Goal: Task Accomplishment & Management: Use online tool/utility

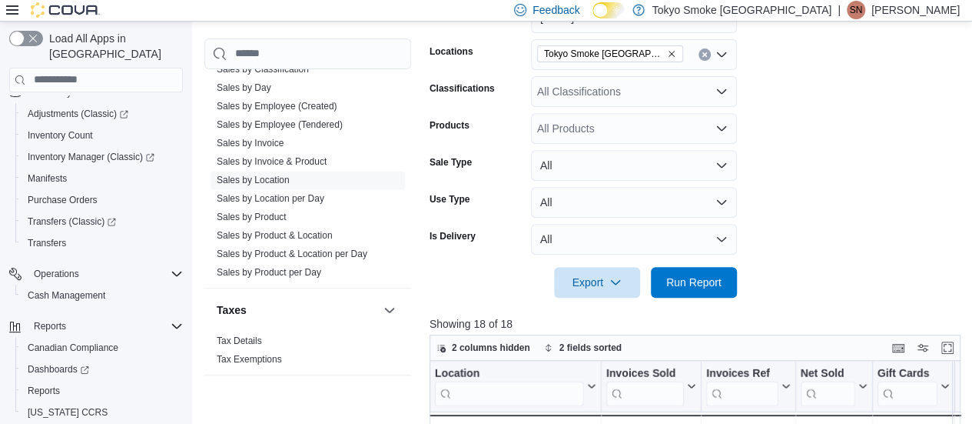
scroll to position [228, 0]
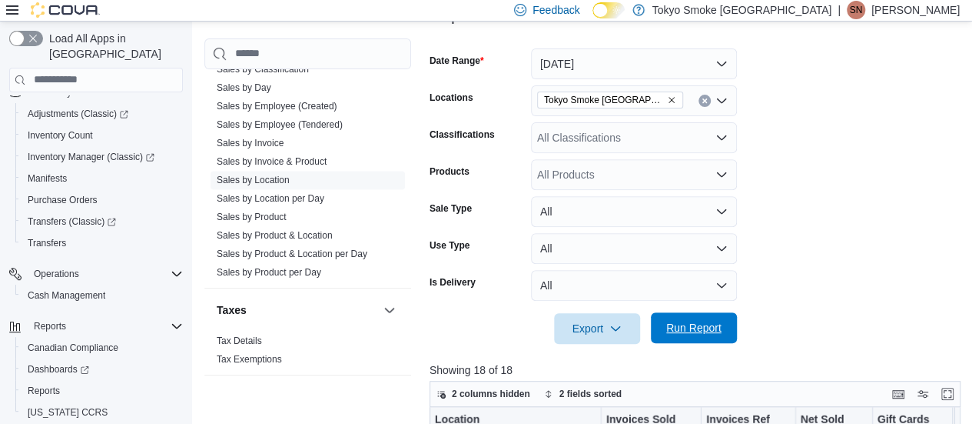
click at [708, 327] on span "Run Report" at bounding box center [693, 327] width 55 height 15
click at [718, 341] on span "Run Report" at bounding box center [694, 327] width 68 height 31
click at [667, 101] on icon "Remove Tokyo Smoke Ontario from selection in this group" at bounding box center [671, 99] width 9 height 9
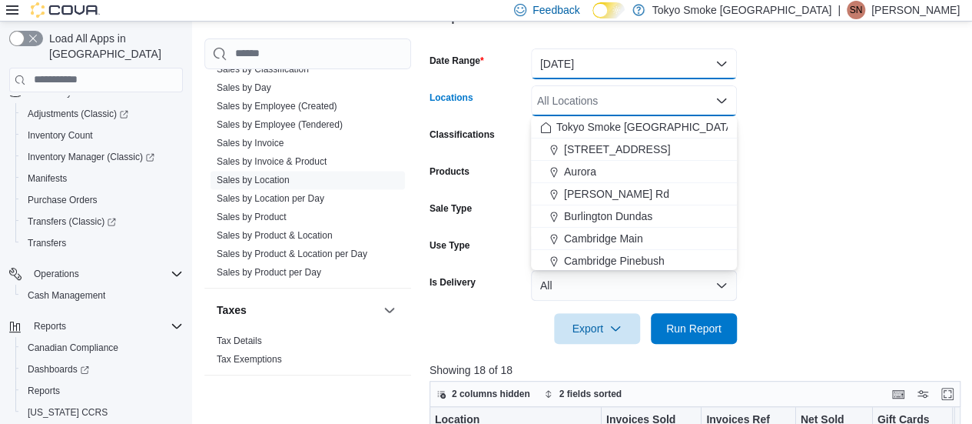
click at [659, 64] on button "[DATE]" at bounding box center [634, 63] width 206 height 31
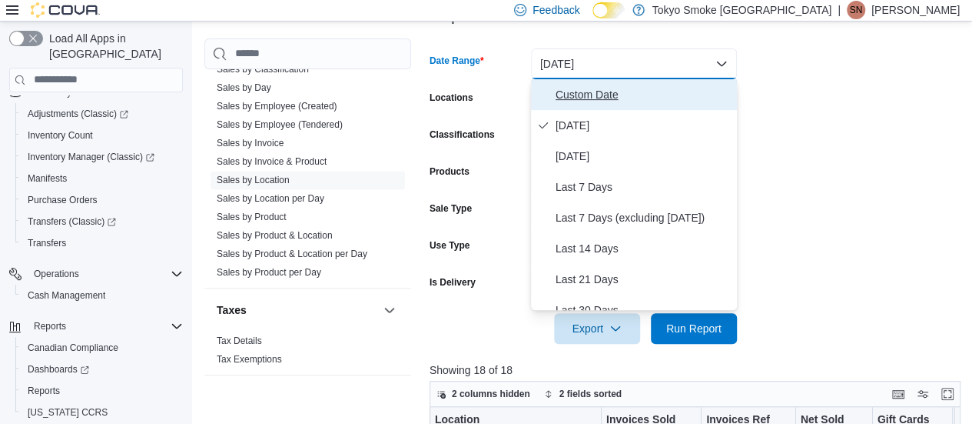
click at [619, 91] on span "Custom Date" at bounding box center [643, 94] width 175 height 18
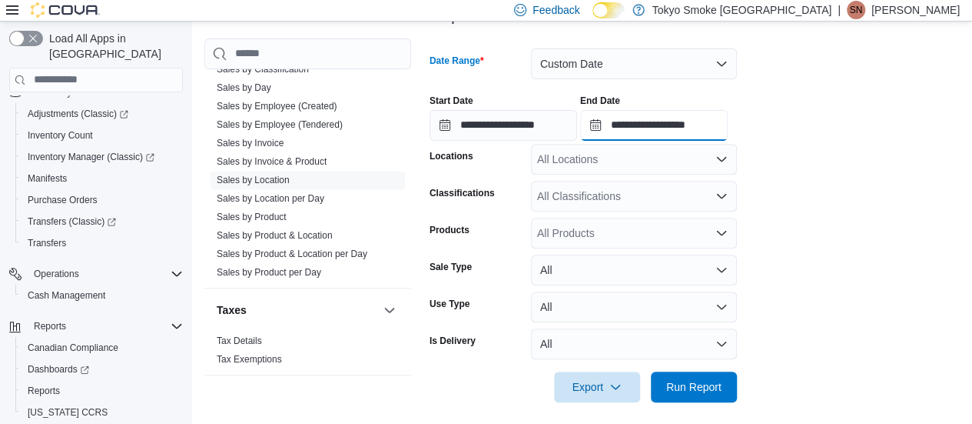
click at [691, 127] on input "**********" at bounding box center [654, 125] width 148 height 31
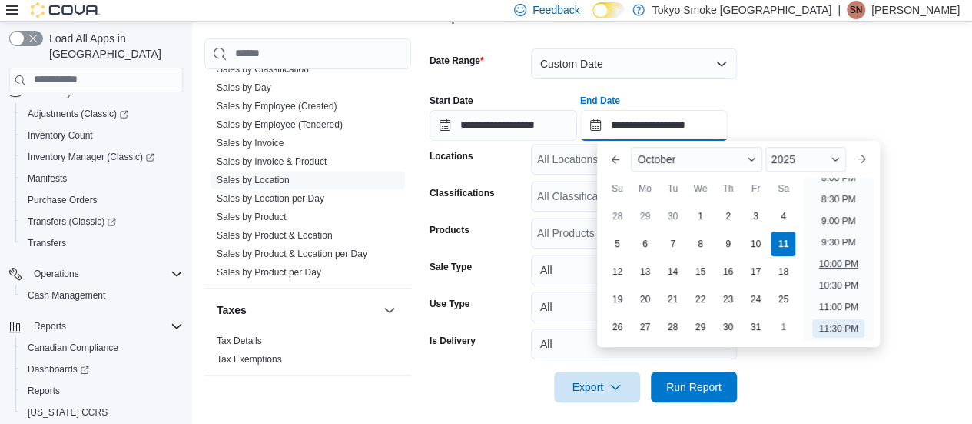
scroll to position [643, 0]
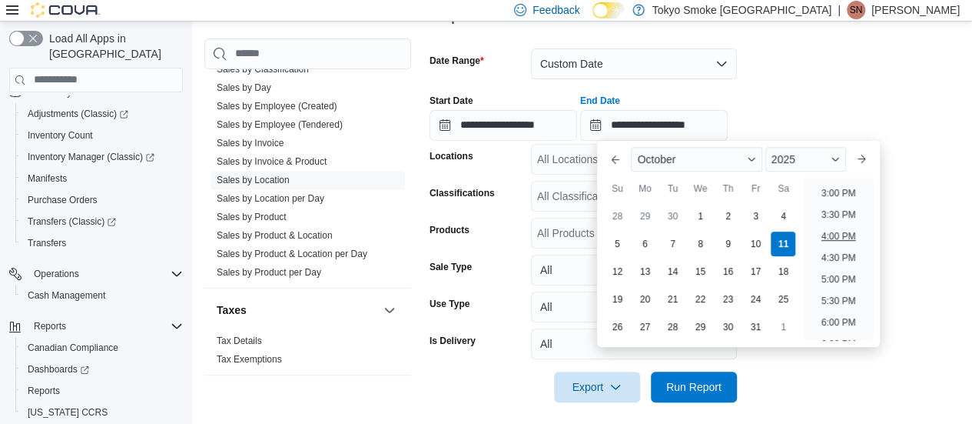
click at [842, 238] on li "4:00 PM" at bounding box center [839, 236] width 47 height 18
type input "**********"
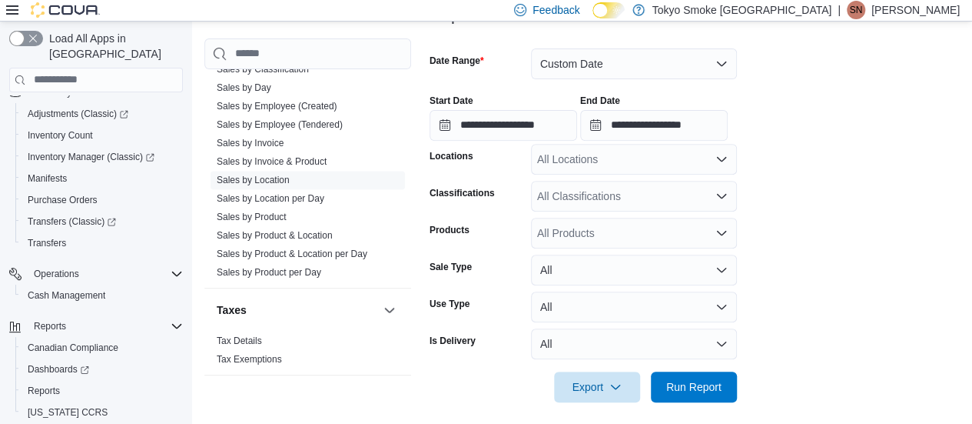
click at [593, 157] on div "All Locations" at bounding box center [634, 159] width 206 height 31
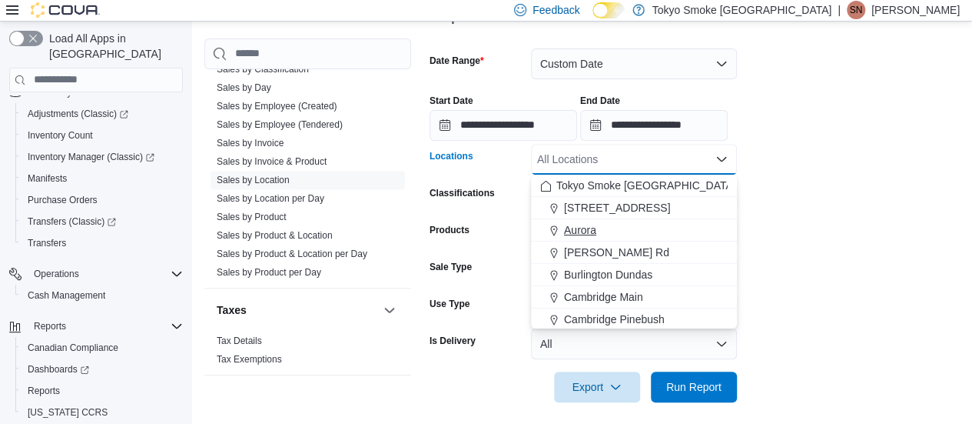
click at [616, 222] on div "Aurora" at bounding box center [634, 229] width 188 height 15
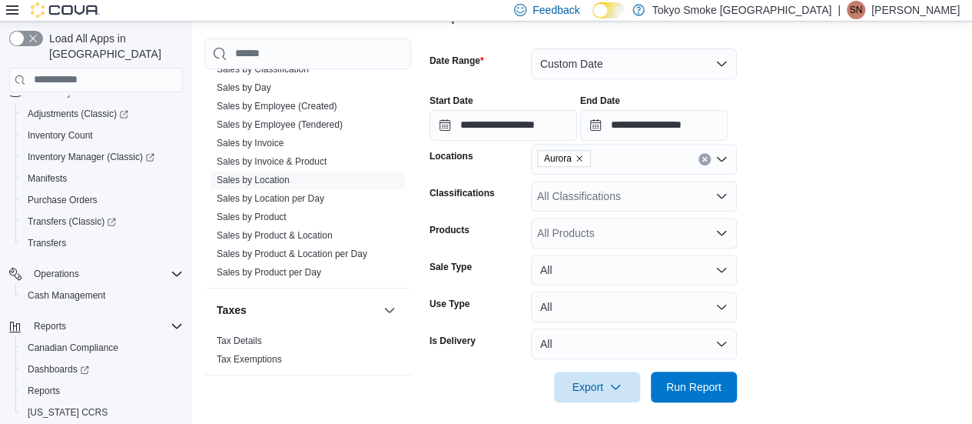
click at [698, 369] on div at bounding box center [698, 365] width 537 height 12
click at [698, 386] on span "Run Report" at bounding box center [693, 385] width 55 height 15
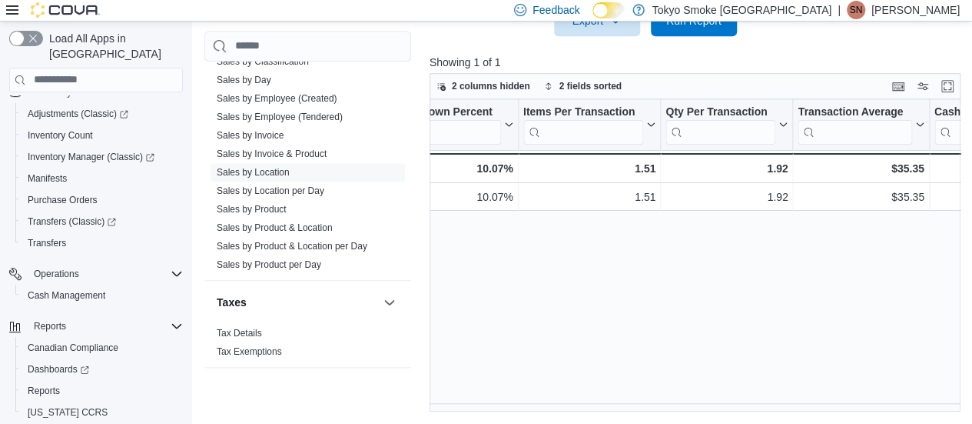
scroll to position [0, 1205]
